Goal: Transaction & Acquisition: Purchase product/service

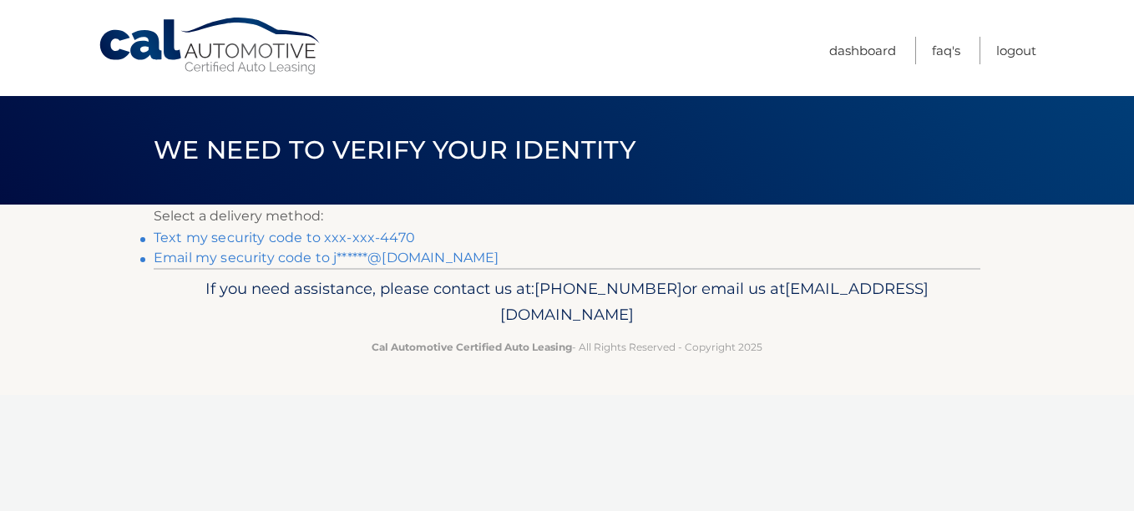
click at [347, 242] on link "Text my security code to xxx-xxx-4470" at bounding box center [284, 238] width 261 height 16
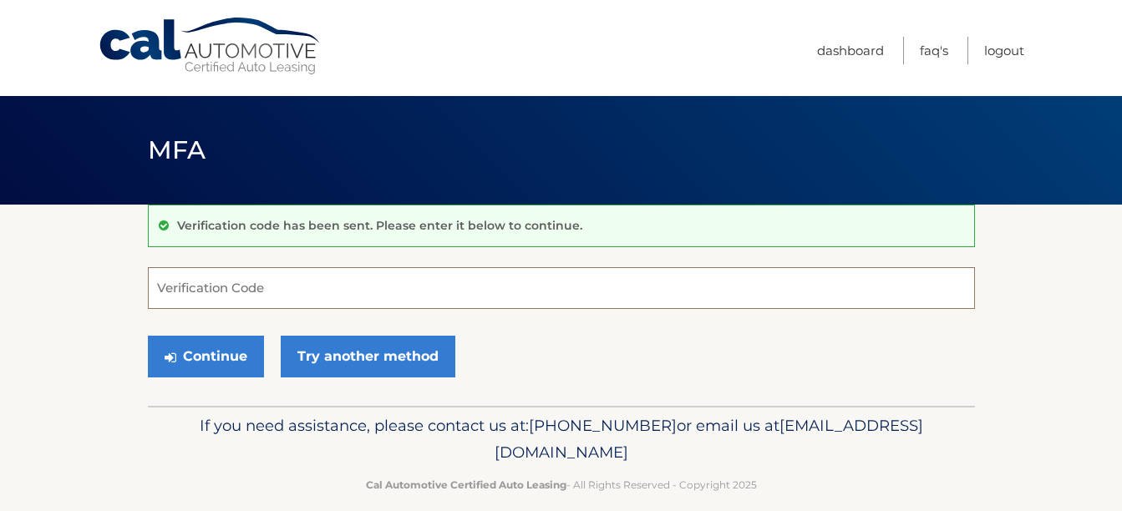
click at [301, 292] on input "Verification Code" at bounding box center [561, 288] width 827 height 42
type input "894837"
click at [148, 336] on button "Continue" at bounding box center [206, 357] width 116 height 42
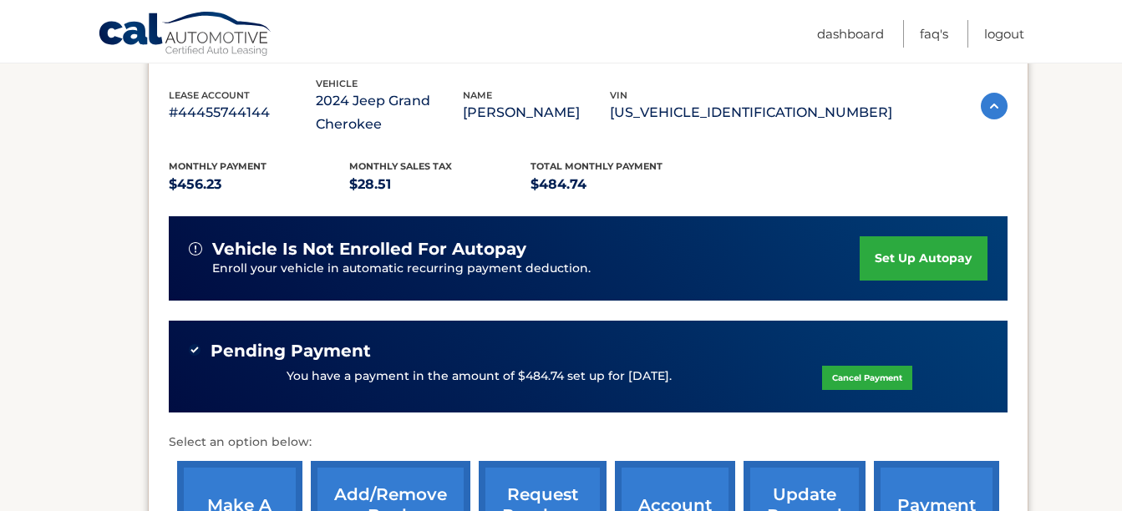
scroll to position [403, 0]
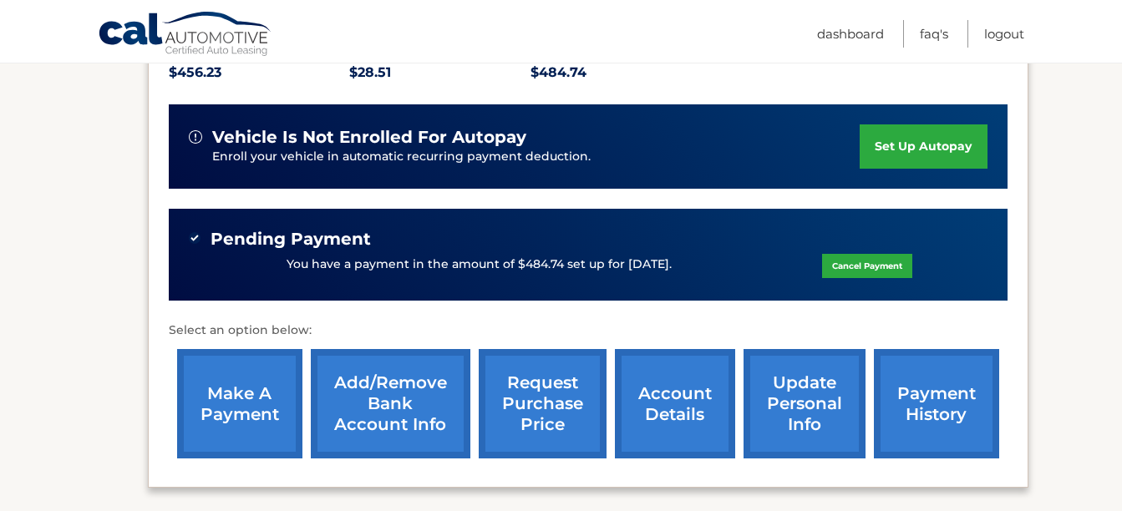
click at [870, 264] on link "Cancel Payment" at bounding box center [867, 266] width 90 height 24
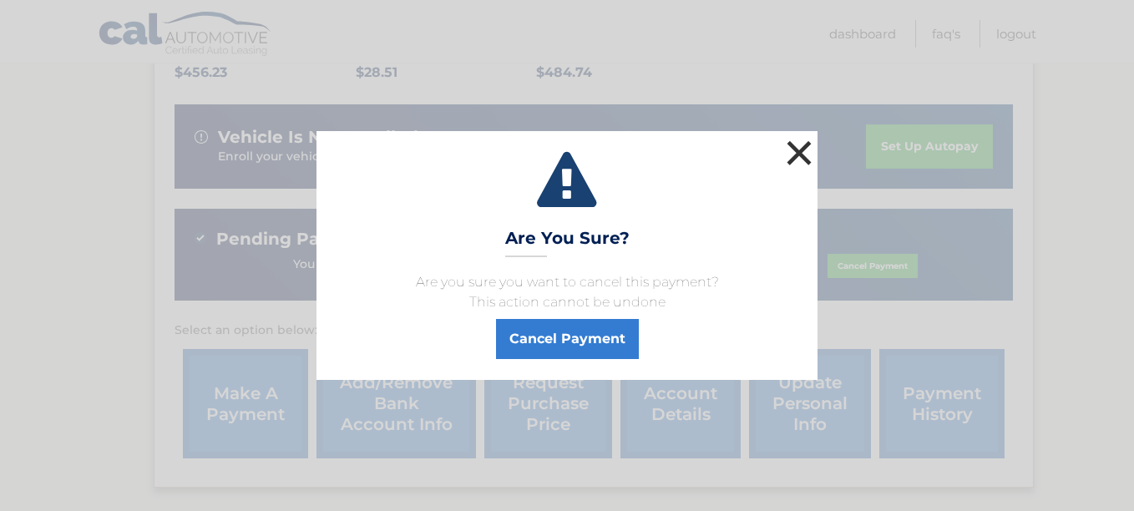
click at [796, 150] on button "×" at bounding box center [799, 152] width 33 height 33
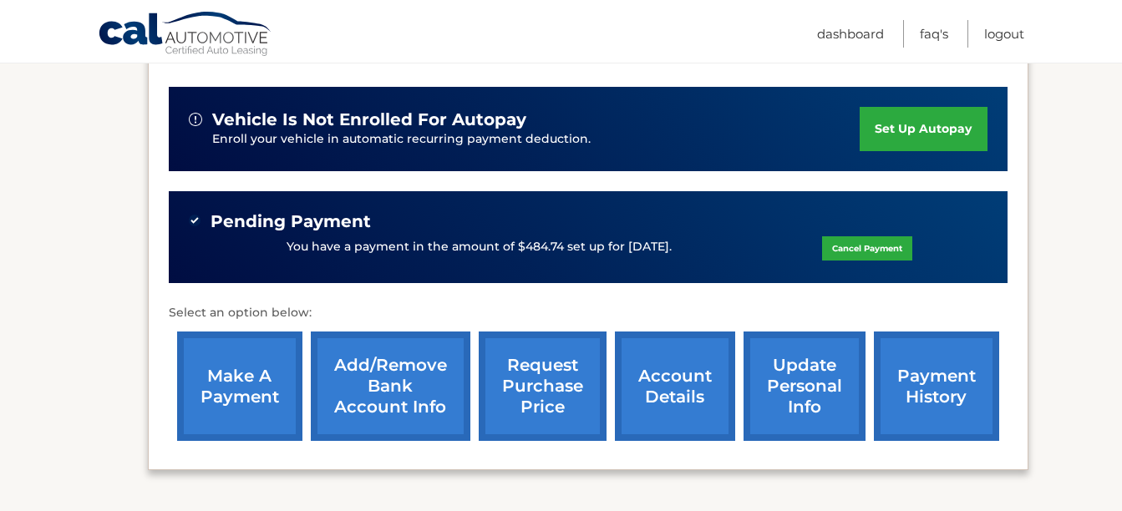
scroll to position [431, 0]
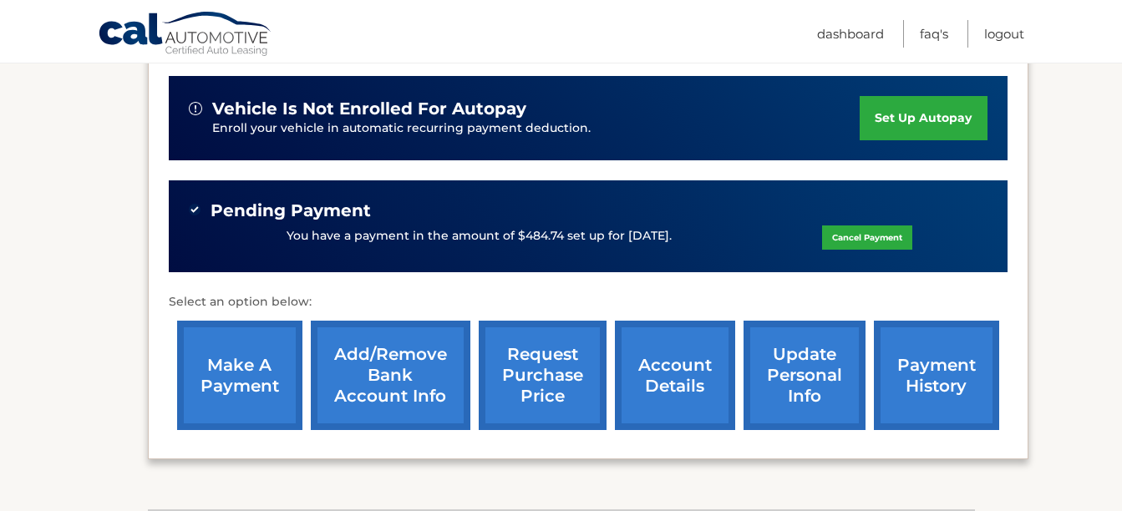
click at [880, 374] on link "payment history" at bounding box center [936, 375] width 125 height 109
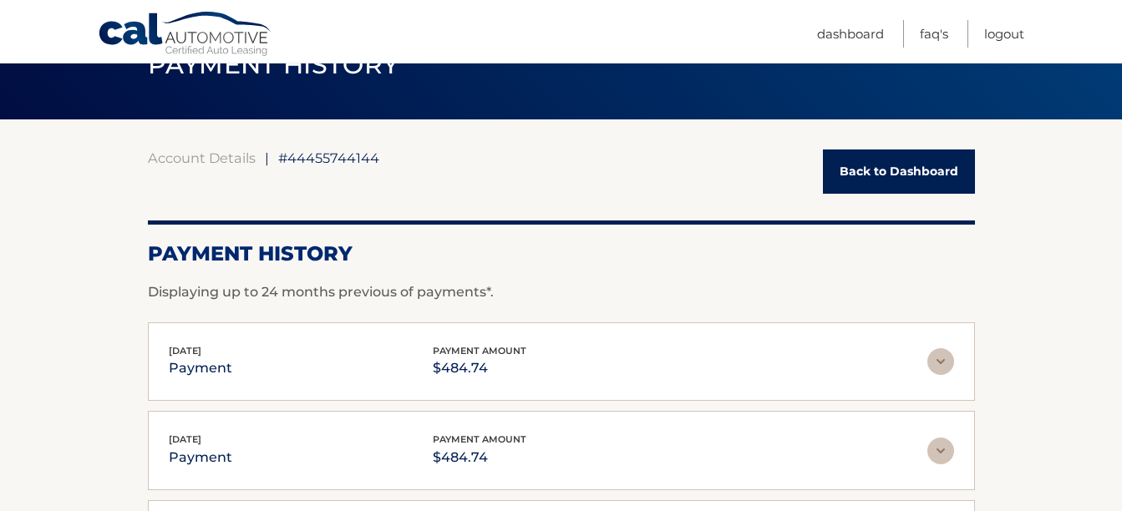
scroll to position [84, 0]
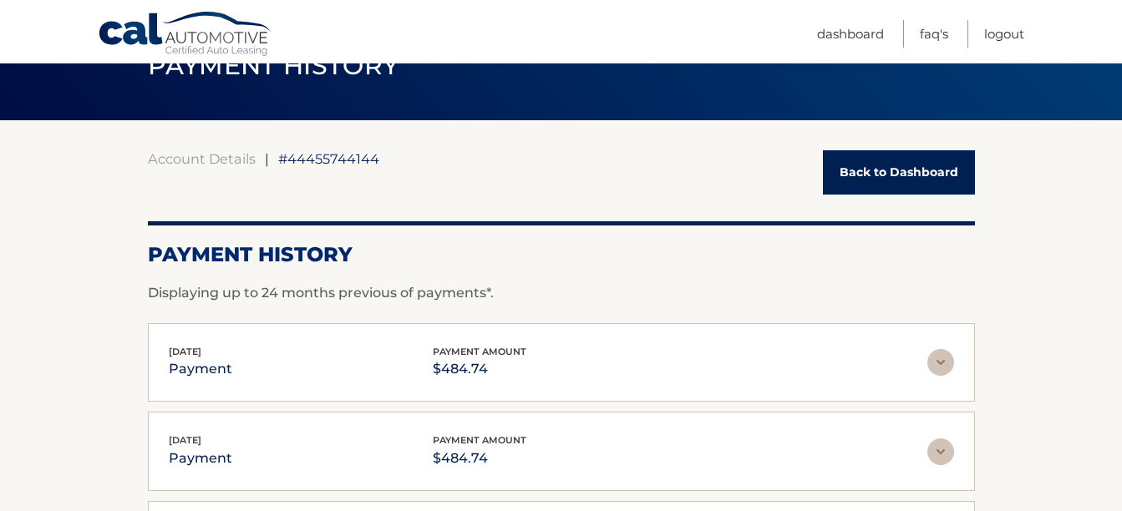
click at [839, 166] on link "Back to Dashboard" at bounding box center [899, 172] width 152 height 44
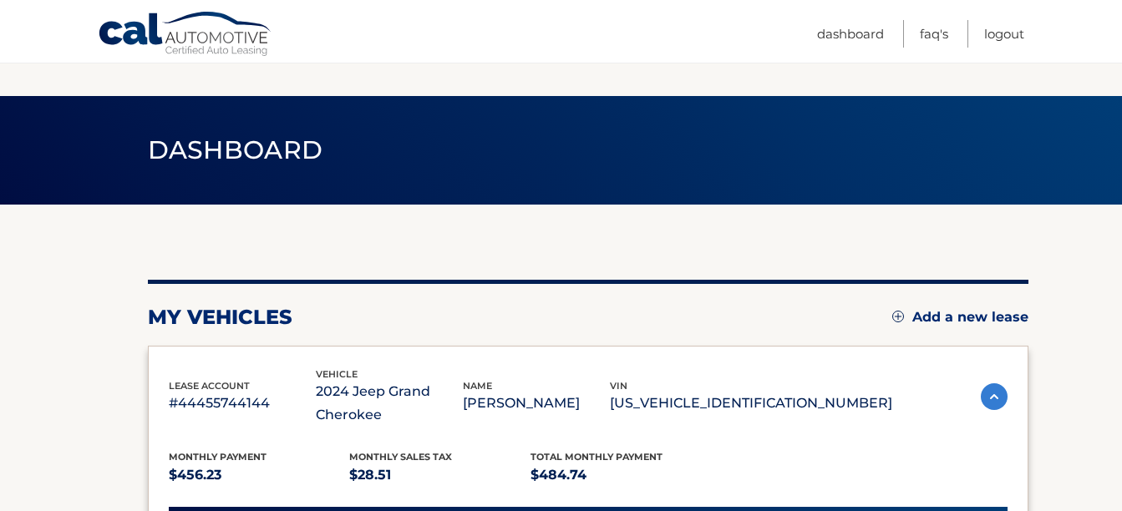
scroll to position [205, 0]
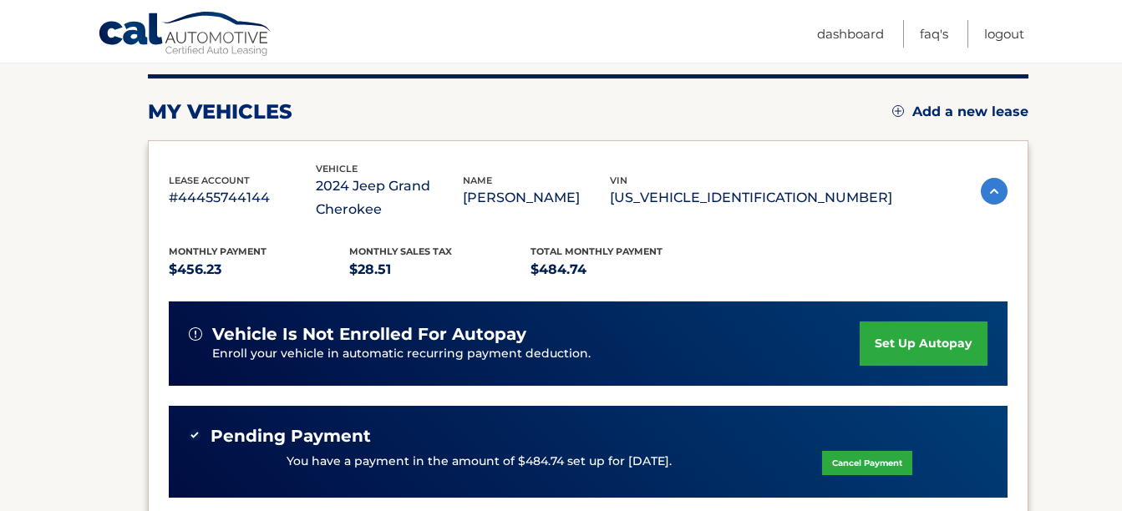
click at [841, 452] on link "Cancel Payment" at bounding box center [867, 463] width 90 height 24
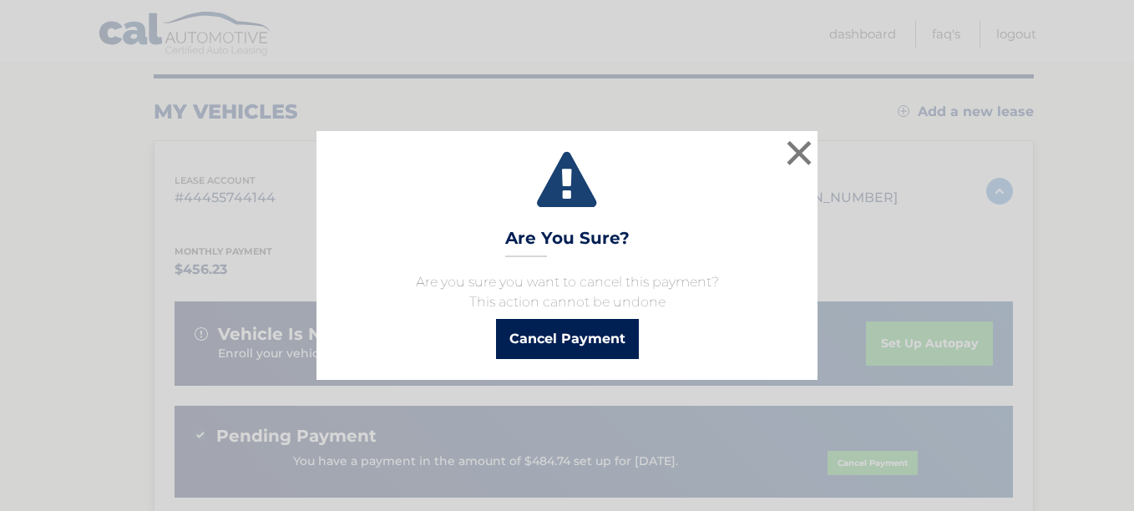
click at [608, 337] on button "Cancel Payment" at bounding box center [567, 339] width 143 height 40
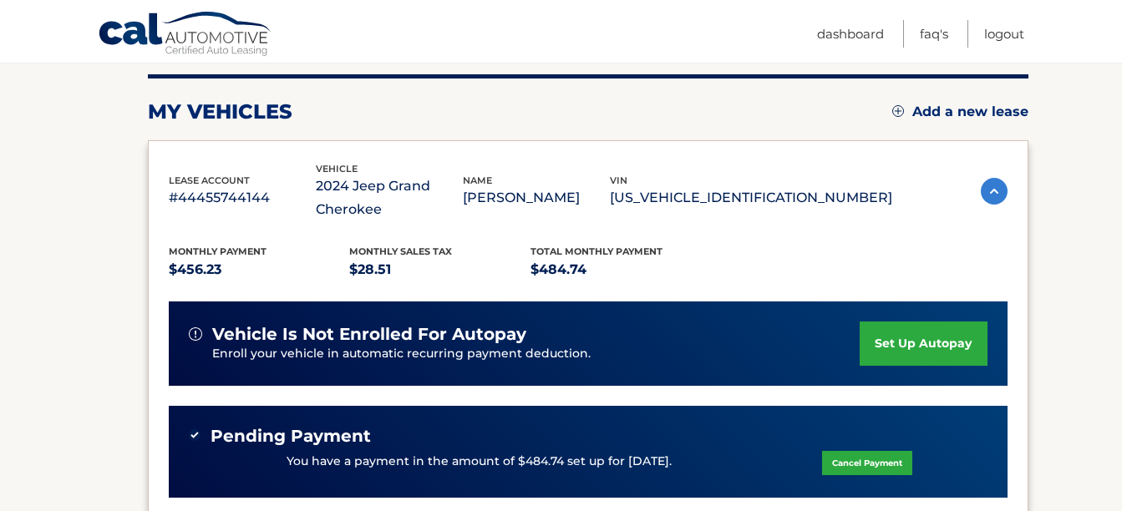
scroll to position [276, 0]
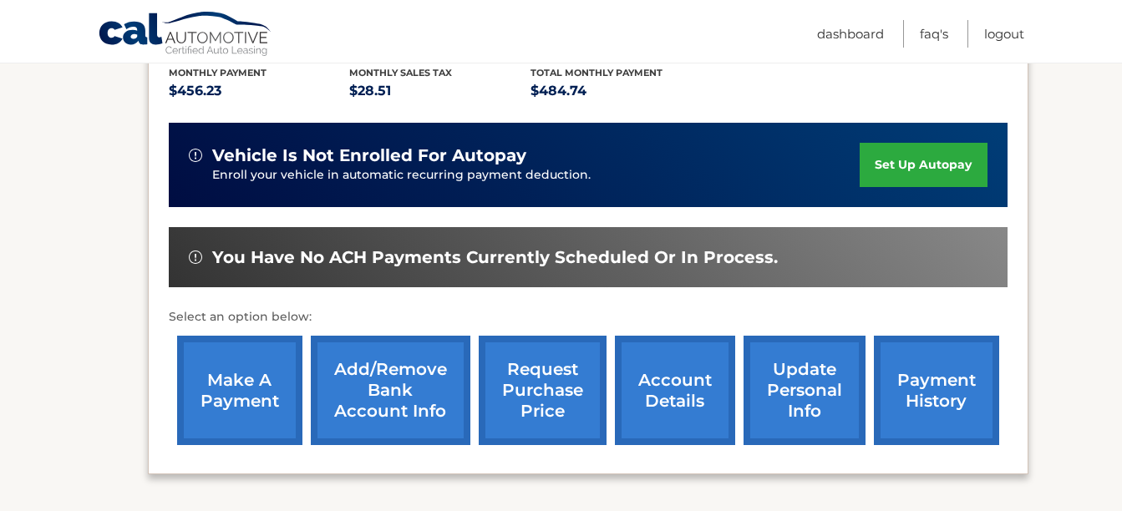
scroll to position [392, 0]
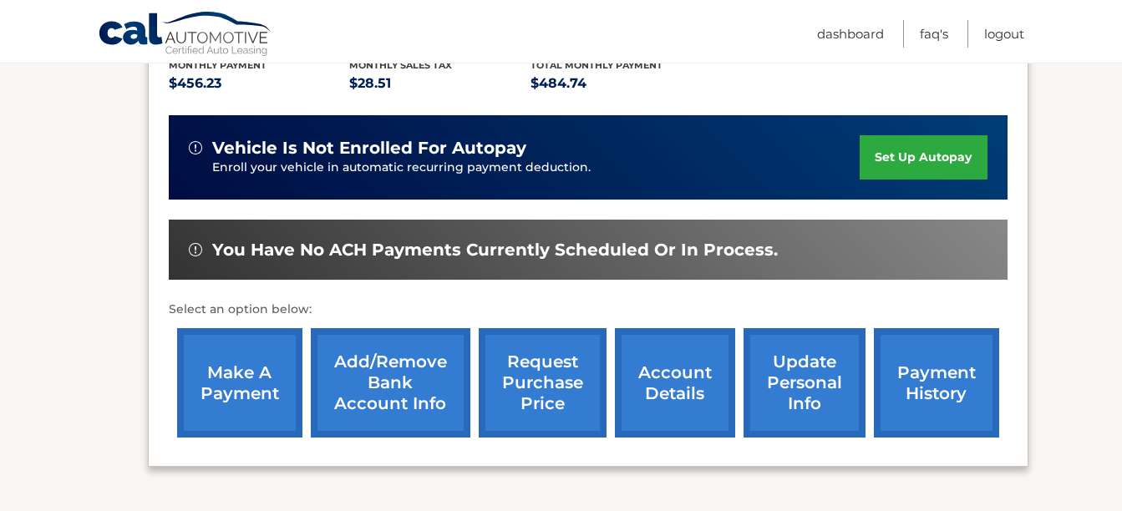
click at [200, 352] on link "make a payment" at bounding box center [239, 382] width 125 height 109
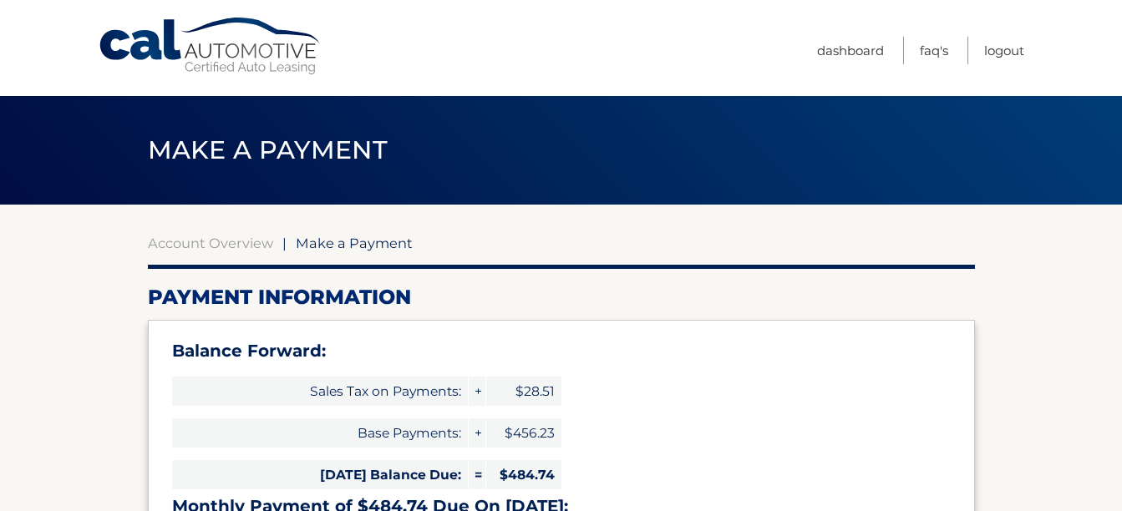
select select "NGQ1MWE4NTUtODYzMC00NmY2LWE2NTAtNjEyMzdjZjRlZWFl"
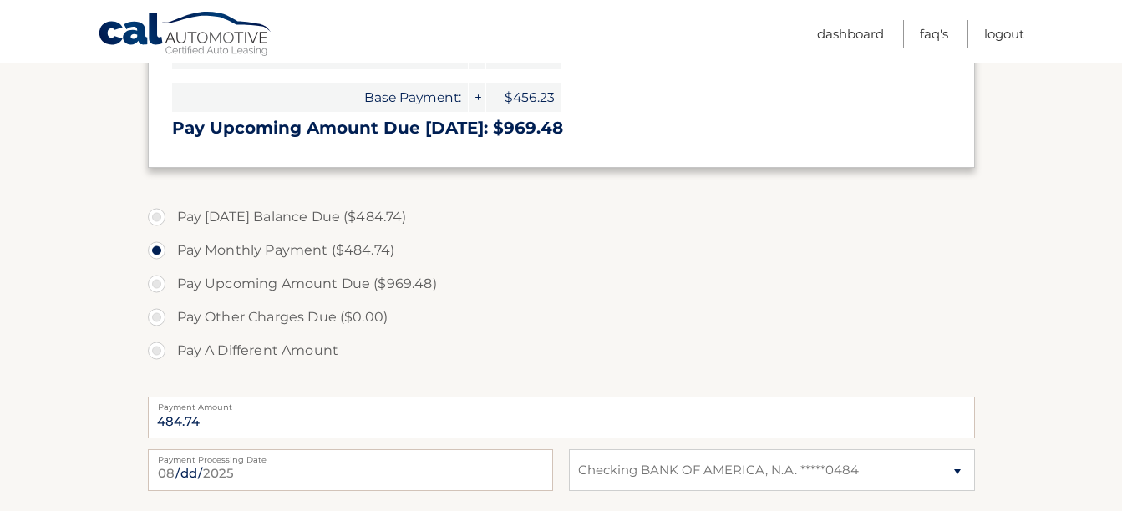
scroll to position [490, 0]
click at [160, 217] on label "Pay Today's Balance Due ($484.74)" at bounding box center [561, 217] width 827 height 33
click at [160, 217] on input "Pay Today's Balance Due ($484.74)" at bounding box center [163, 214] width 17 height 27
radio input "true"
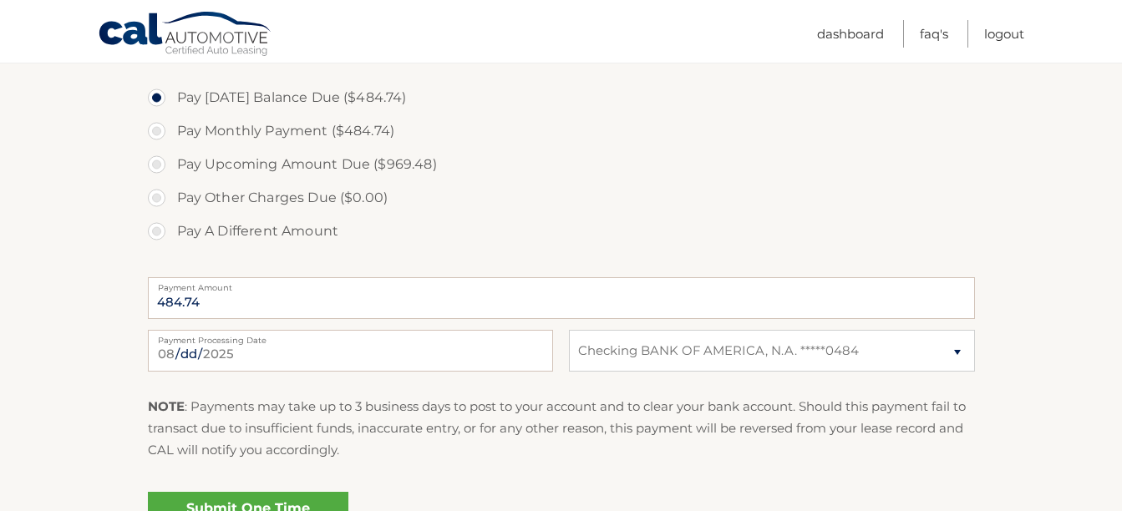
scroll to position [611, 0]
click at [383, 344] on input "2025-08-20" at bounding box center [350, 350] width 405 height 42
type input "2025-08-22"
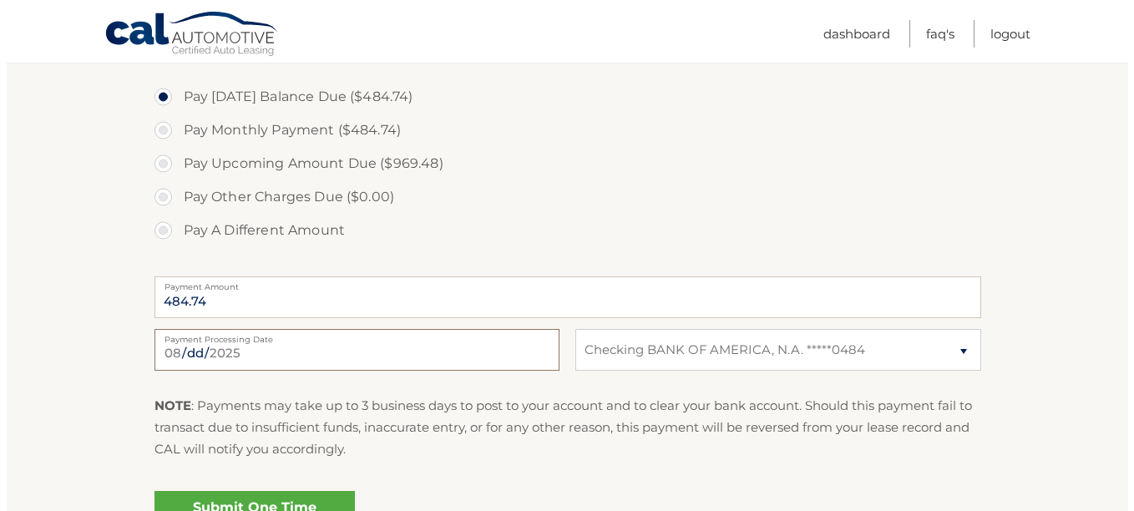
scroll to position [752, 0]
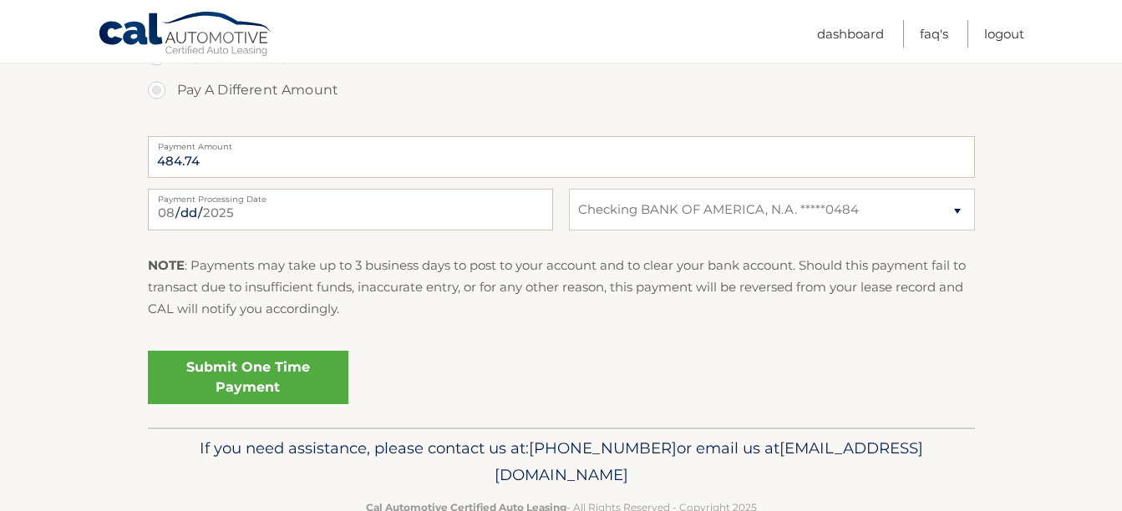
click at [261, 388] on link "Submit One Time Payment" at bounding box center [248, 377] width 200 height 53
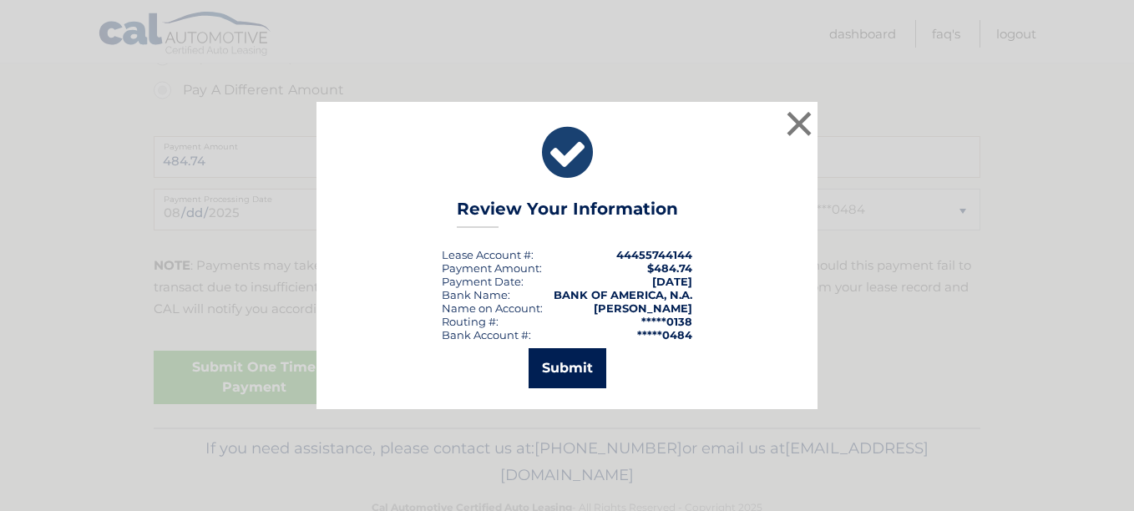
click at [560, 373] on button "Submit" at bounding box center [568, 368] width 78 height 40
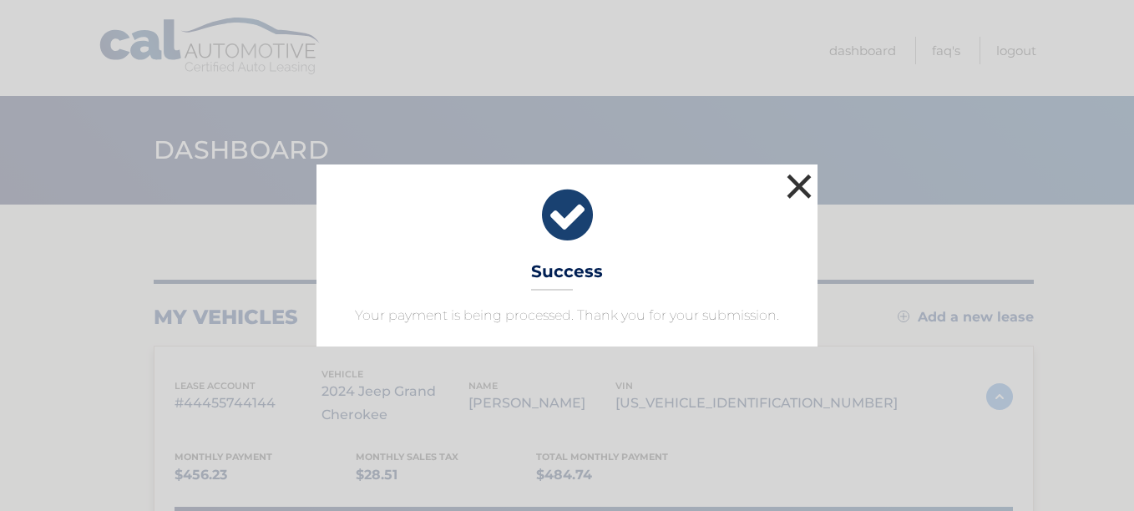
click at [809, 179] on button "×" at bounding box center [799, 186] width 33 height 33
